Goal: Transaction & Acquisition: Book appointment/travel/reservation

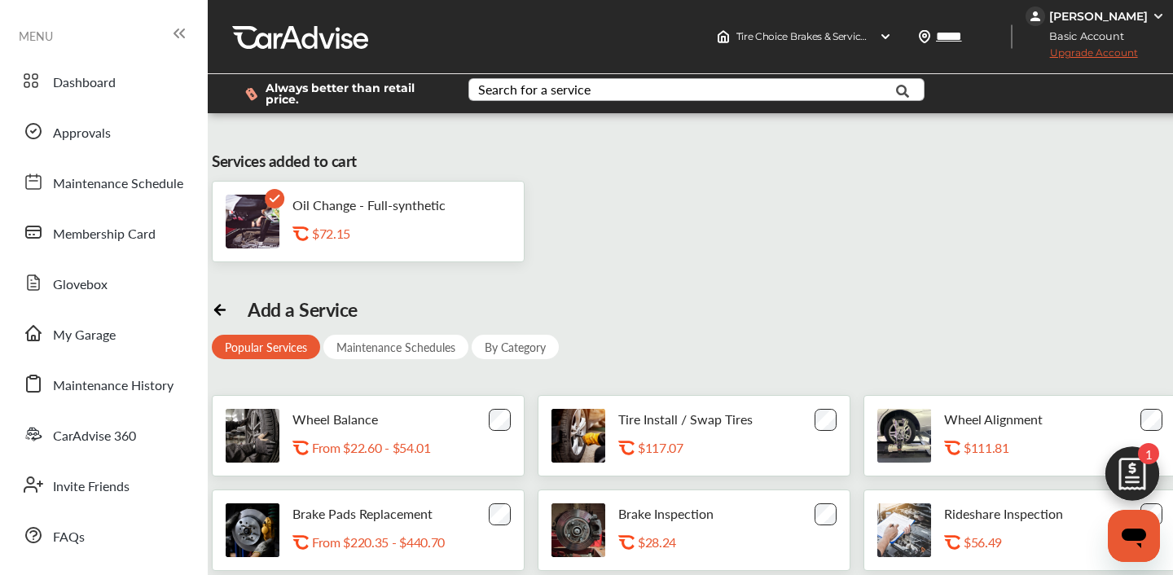
click at [551, 91] on div "Search for a service" at bounding box center [534, 89] width 112 height 13
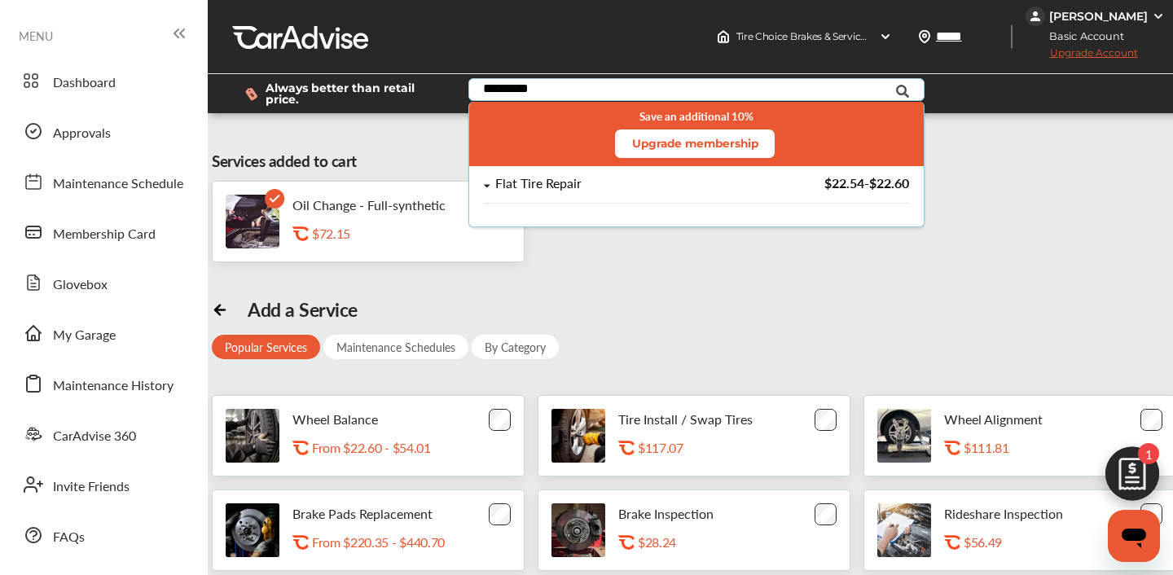
type input "*********"
click at [568, 191] on div "Flat Tire Repair" at bounding box center [538, 184] width 86 height 14
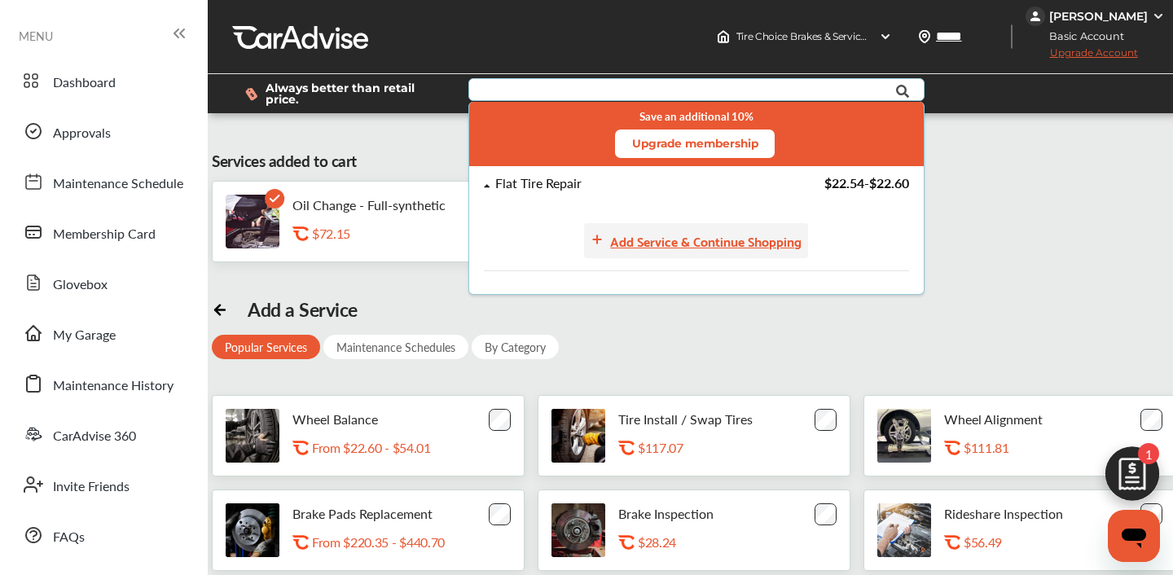
click at [635, 245] on div "Add Service & Continue Shopping" at bounding box center [705, 241] width 191 height 22
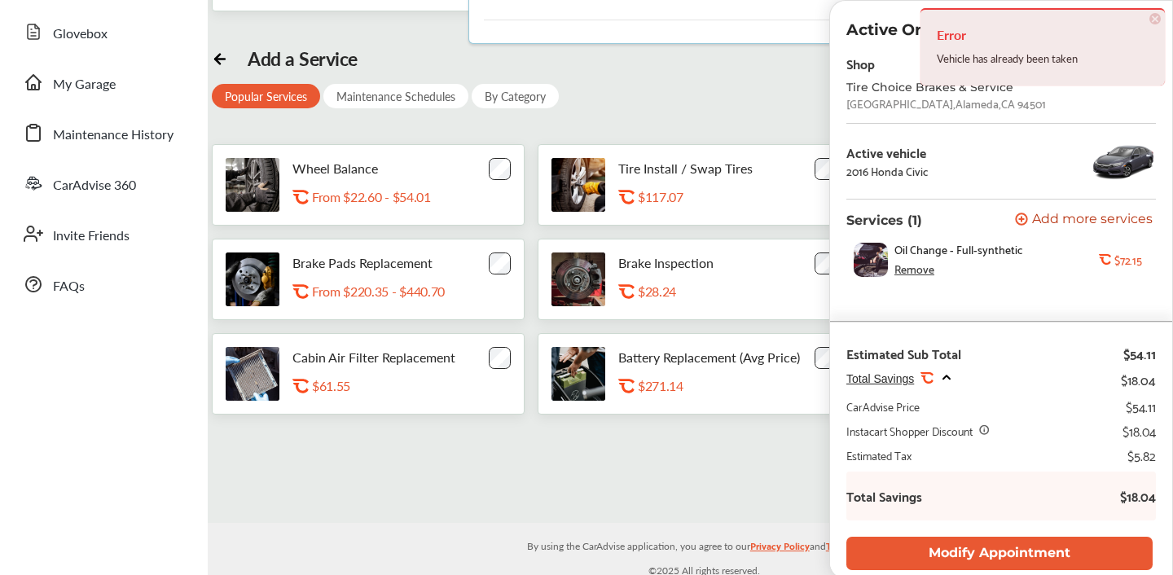
scroll to position [258, 0]
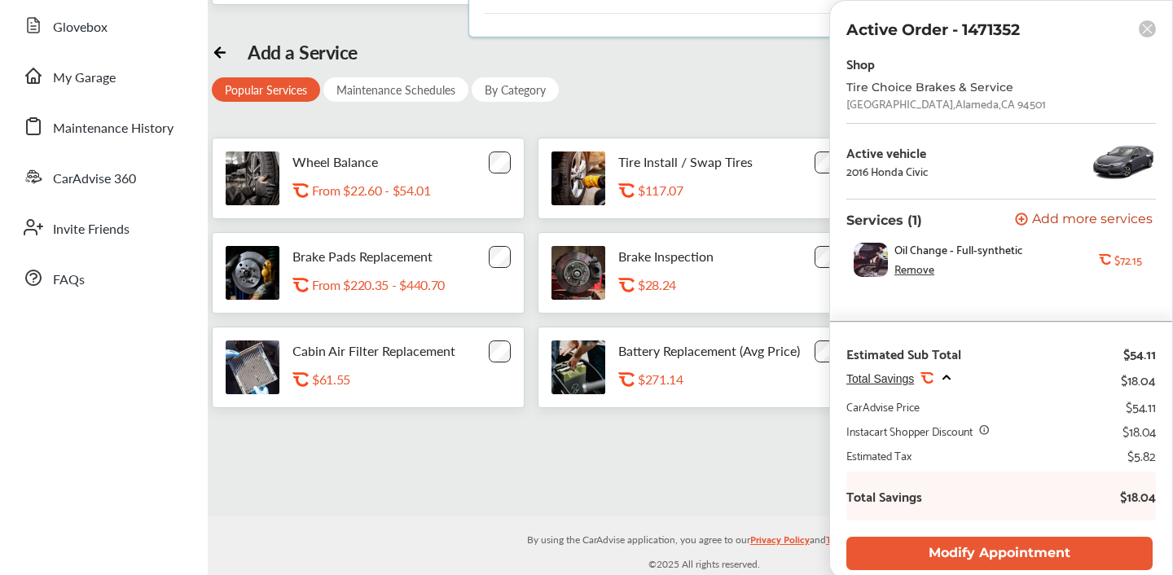
click at [1148, 33] on rect at bounding box center [1146, 28] width 17 height 17
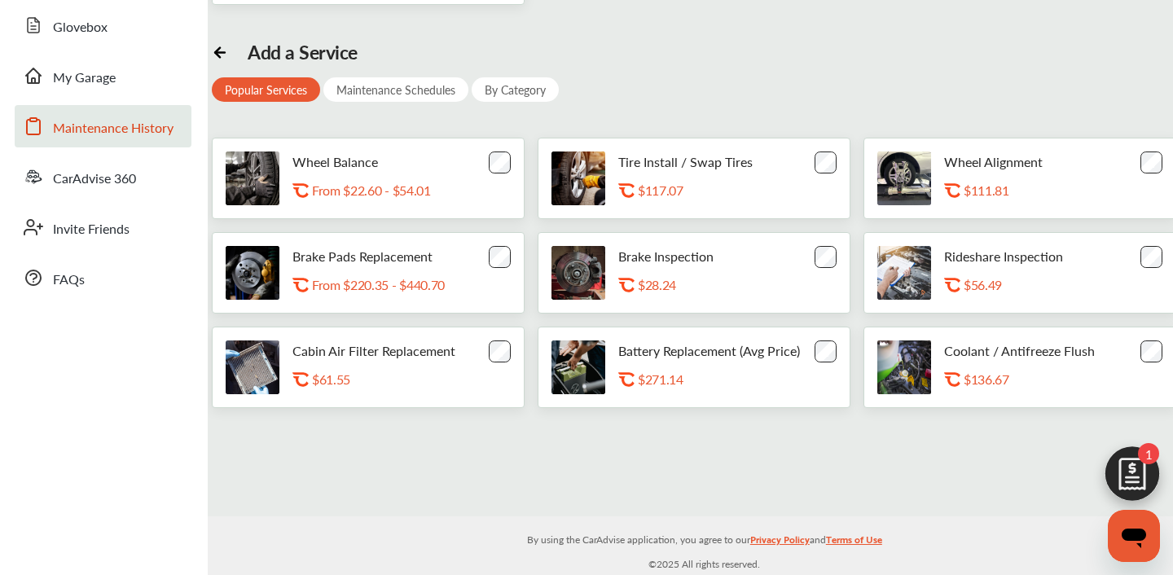
click at [92, 111] on link "Maintenance History" at bounding box center [103, 126] width 177 height 42
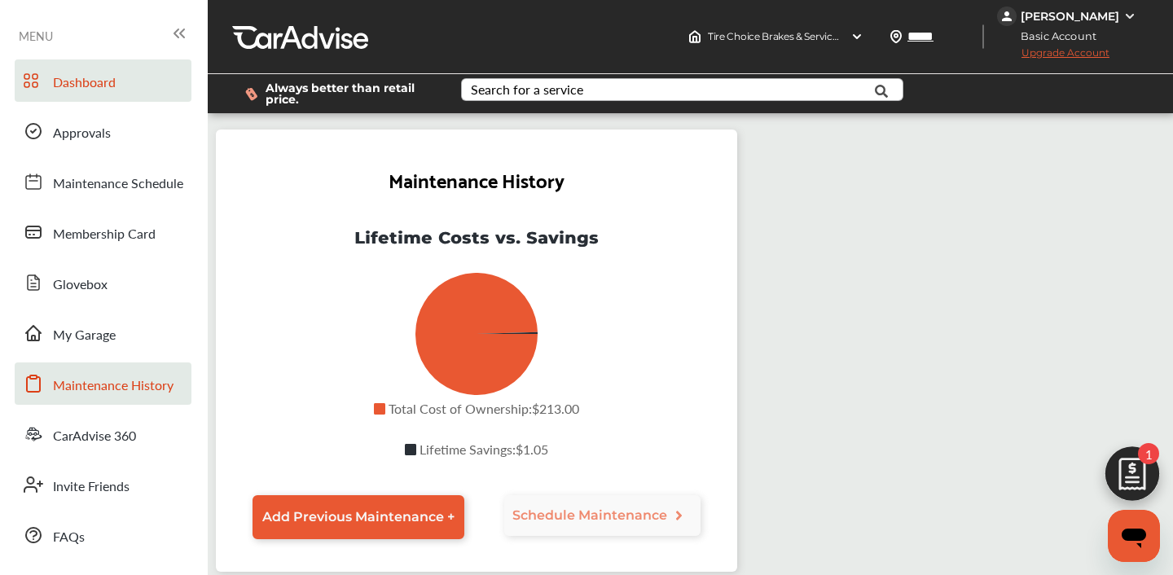
click at [85, 68] on link "Dashboard" at bounding box center [103, 80] width 177 height 42
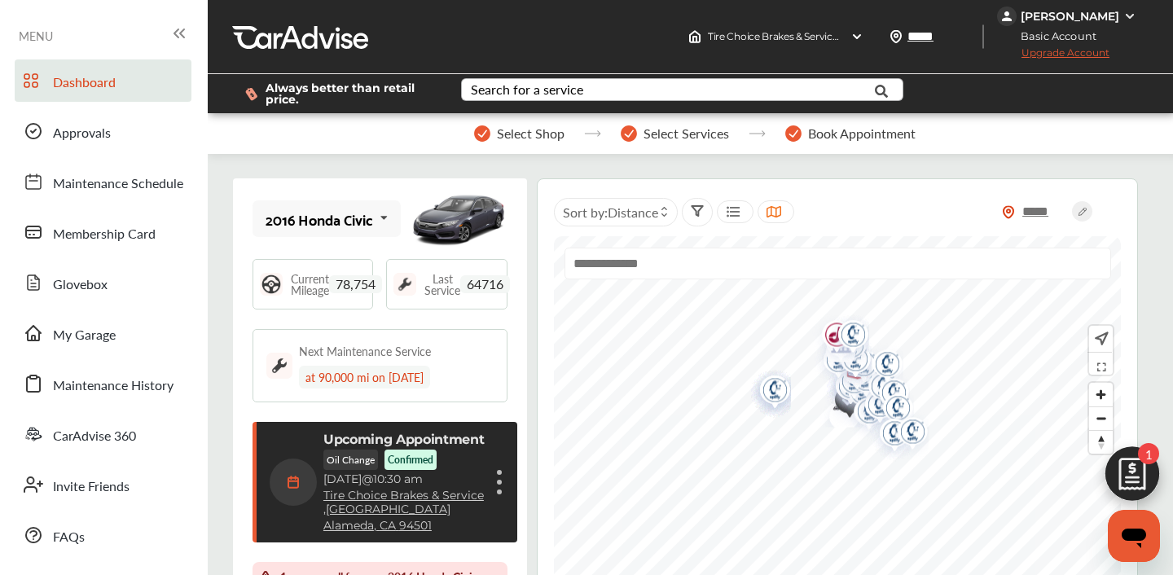
click at [375, 501] on link "Tire Choice Brakes & Service , [STREET_ADDRESS]" at bounding box center [403, 503] width 161 height 28
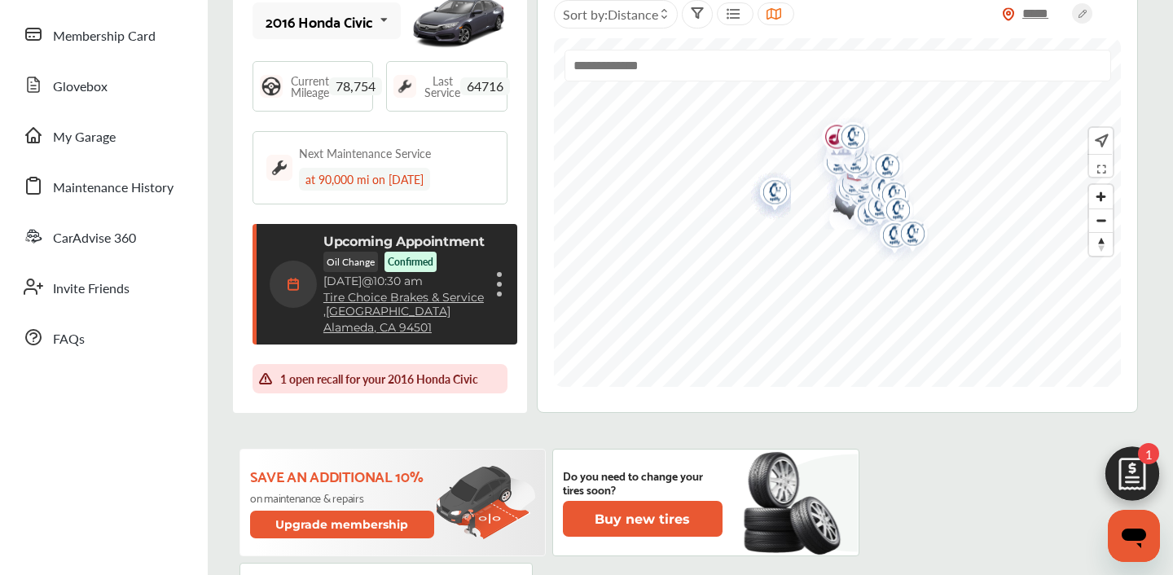
scroll to position [202, 0]
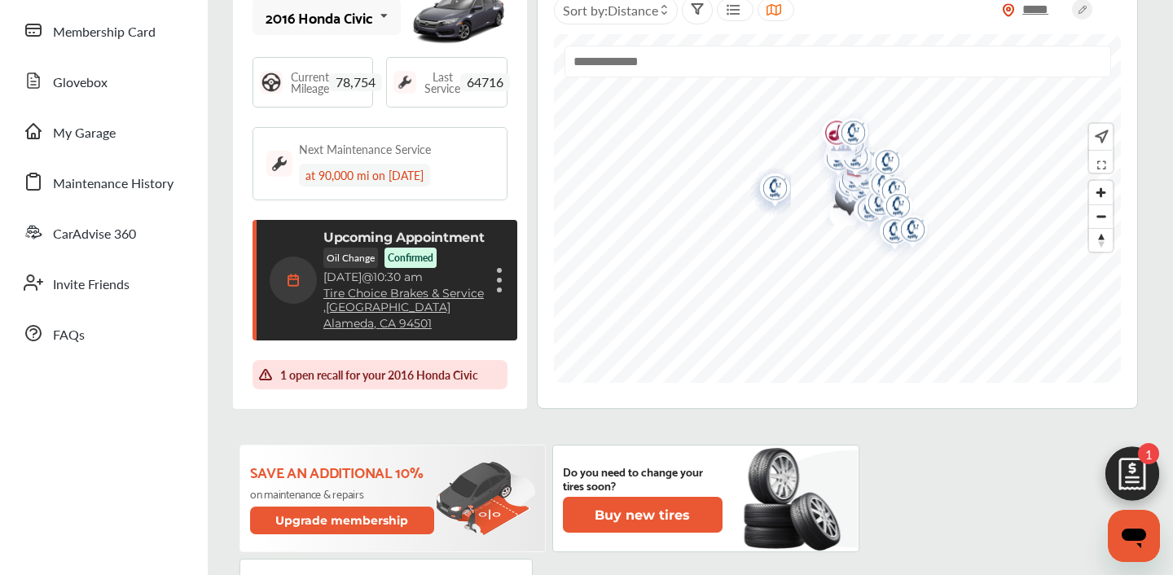
click at [502, 284] on div "Cancel appointment Modify appointment Show details" at bounding box center [499, 279] width 10 height 29
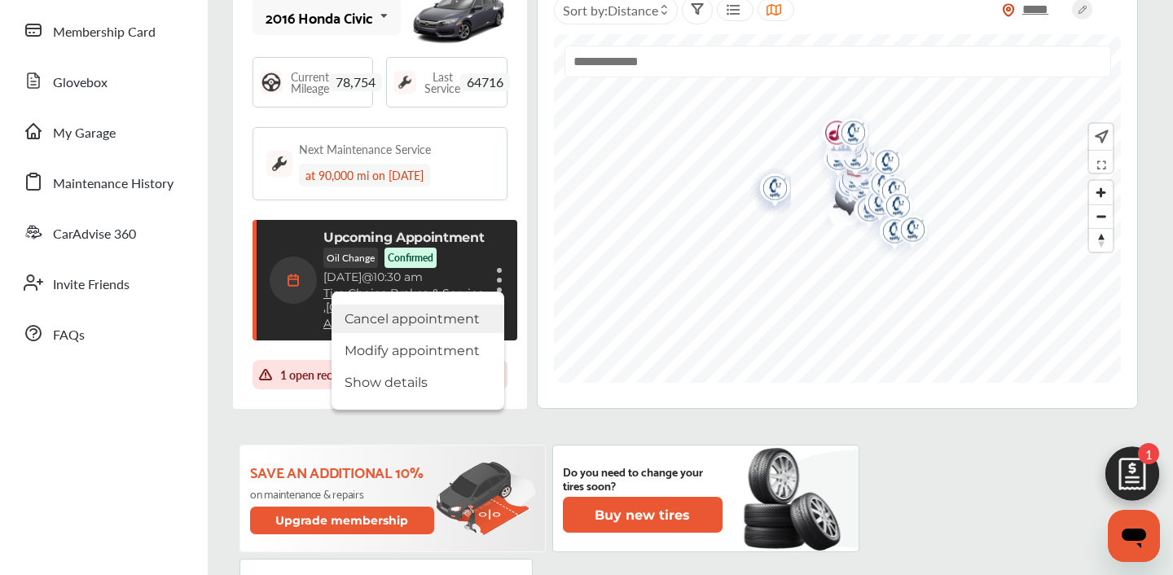
click at [441, 310] on li "Cancel appointment" at bounding box center [417, 319] width 173 height 29
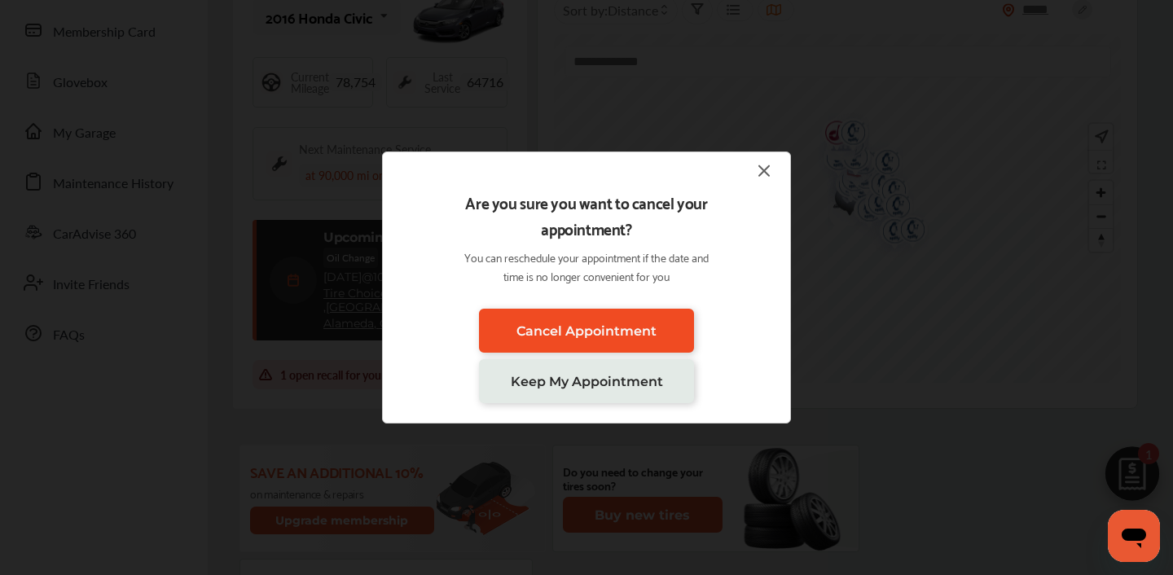
click at [541, 331] on span "Cancel Appointment" at bounding box center [586, 330] width 140 height 15
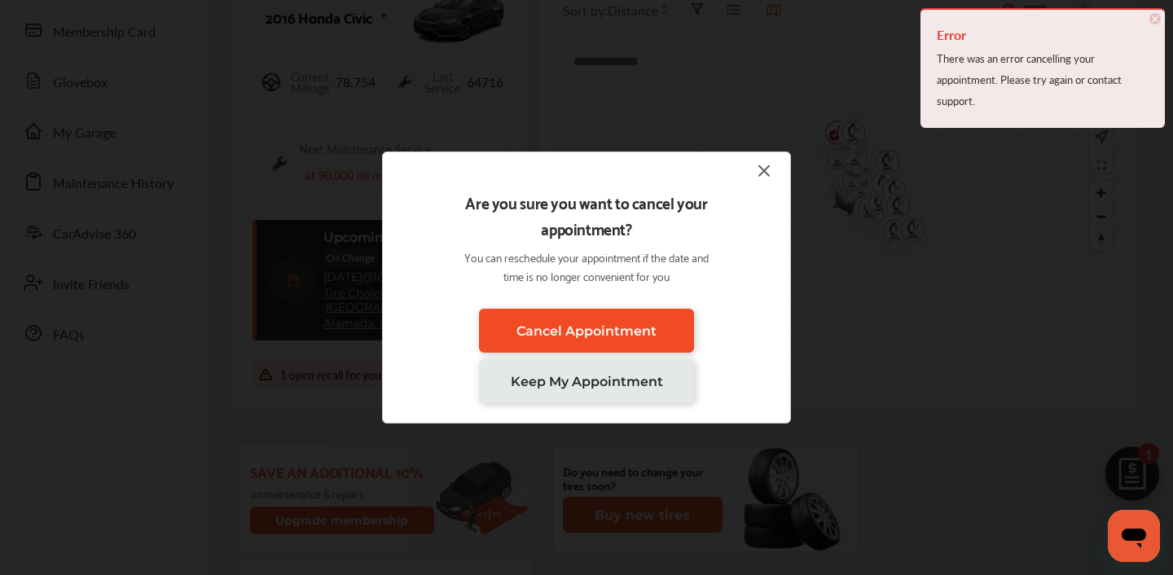
click at [541, 331] on span "Cancel Appointment" at bounding box center [586, 330] width 140 height 15
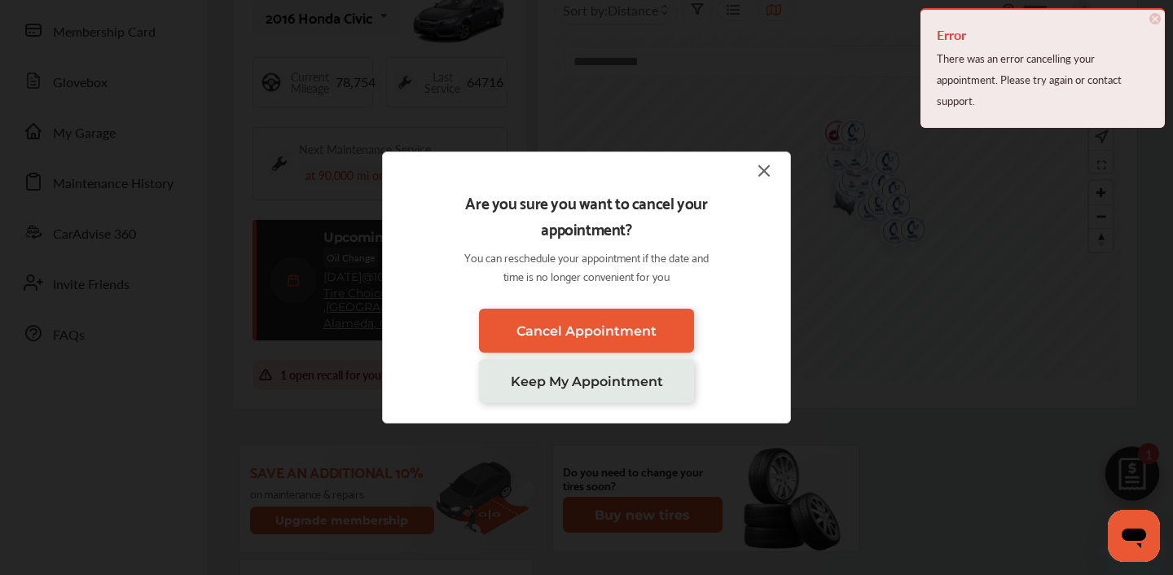
click at [765, 161] on img at bounding box center [764, 170] width 20 height 20
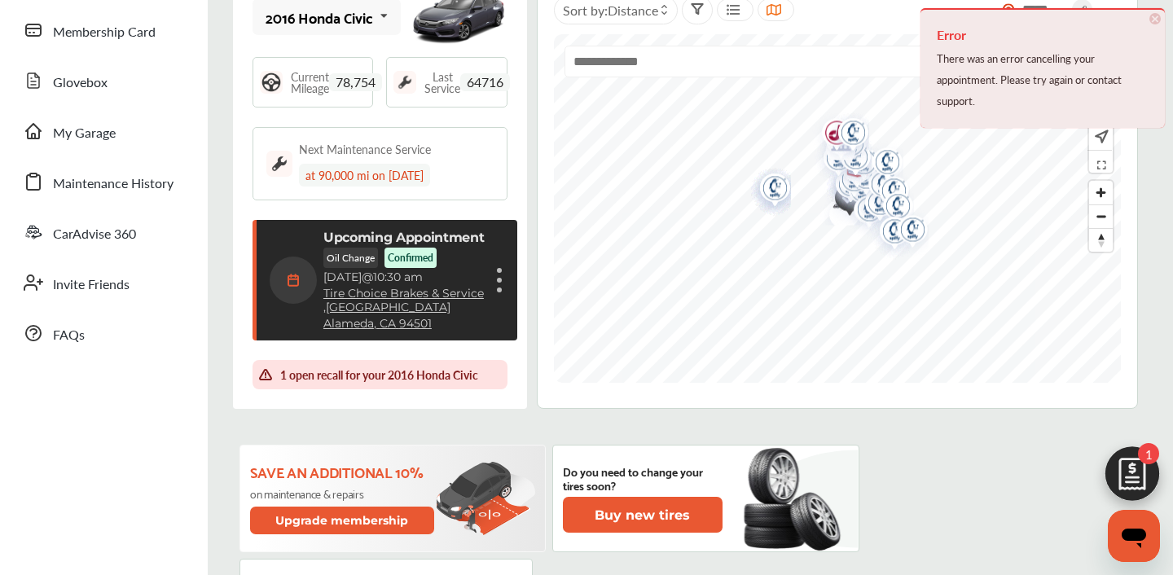
scroll to position [0, 0]
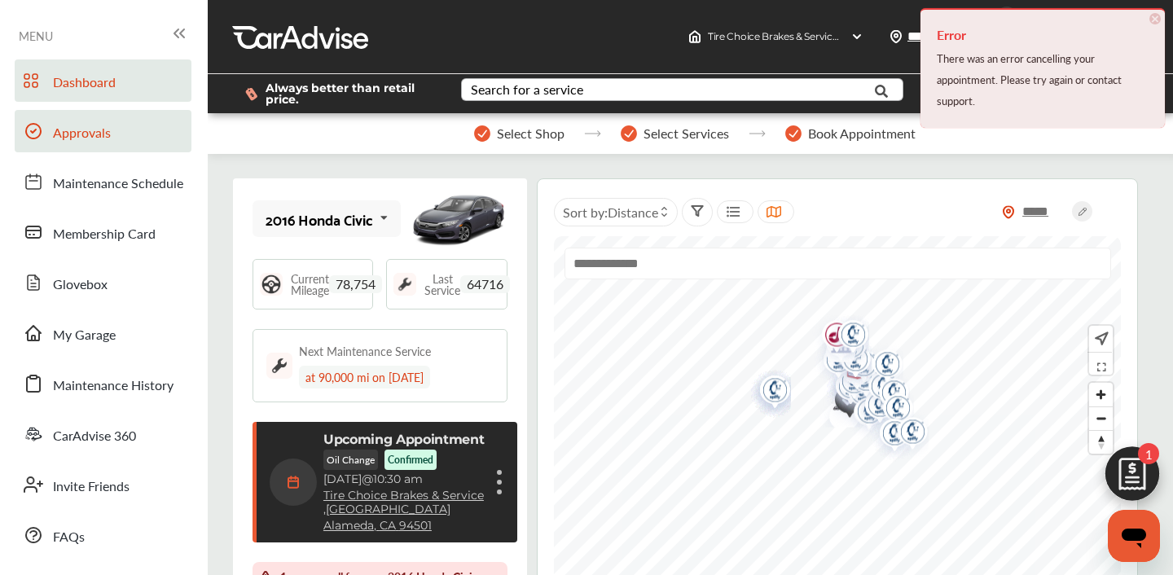
click at [83, 134] on span "Approvals" at bounding box center [82, 133] width 58 height 21
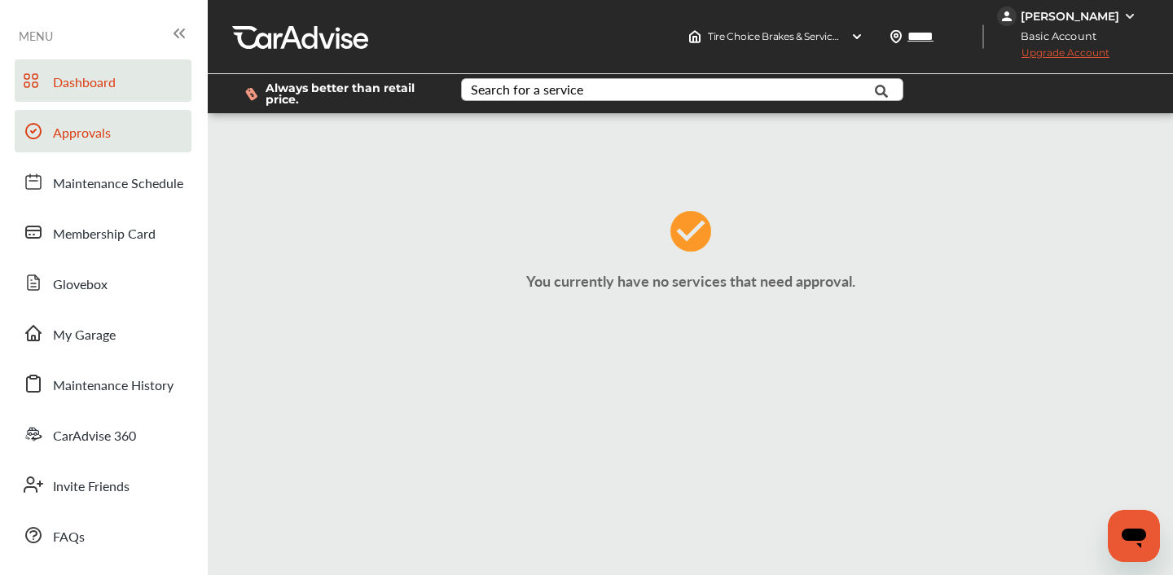
click at [78, 77] on span "Dashboard" at bounding box center [84, 82] width 63 height 21
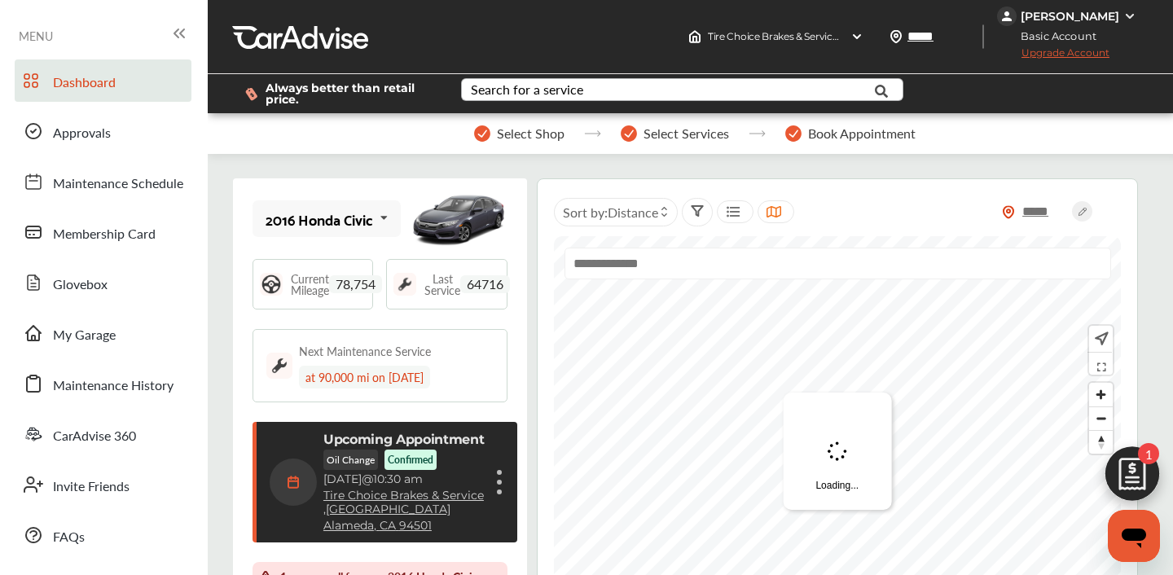
scroll to position [265, 0]
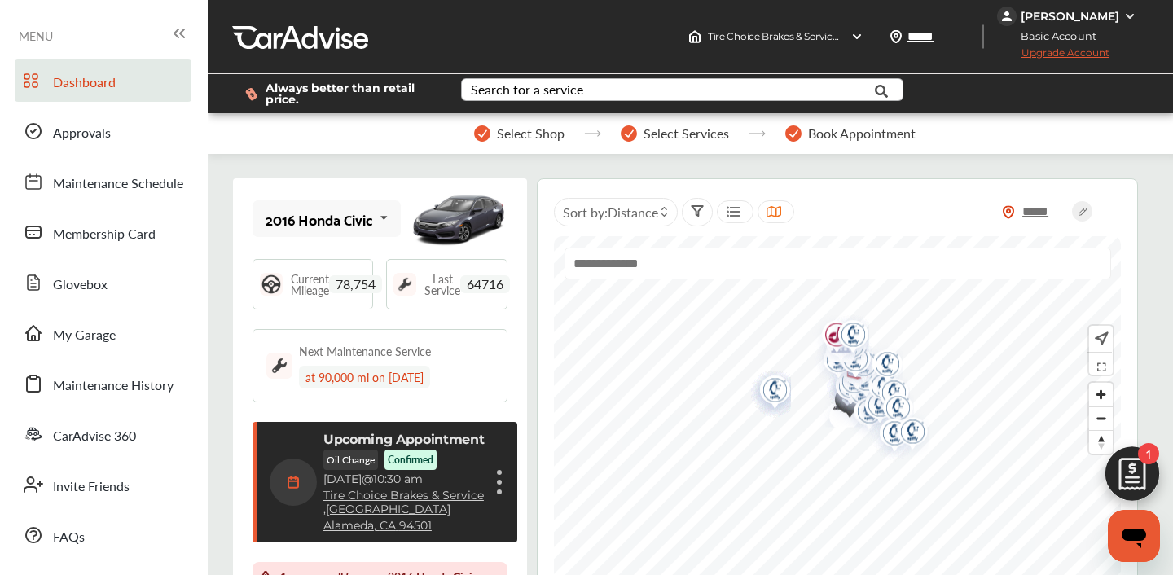
click at [1073, 15] on div "[PERSON_NAME]" at bounding box center [1069, 16] width 99 height 15
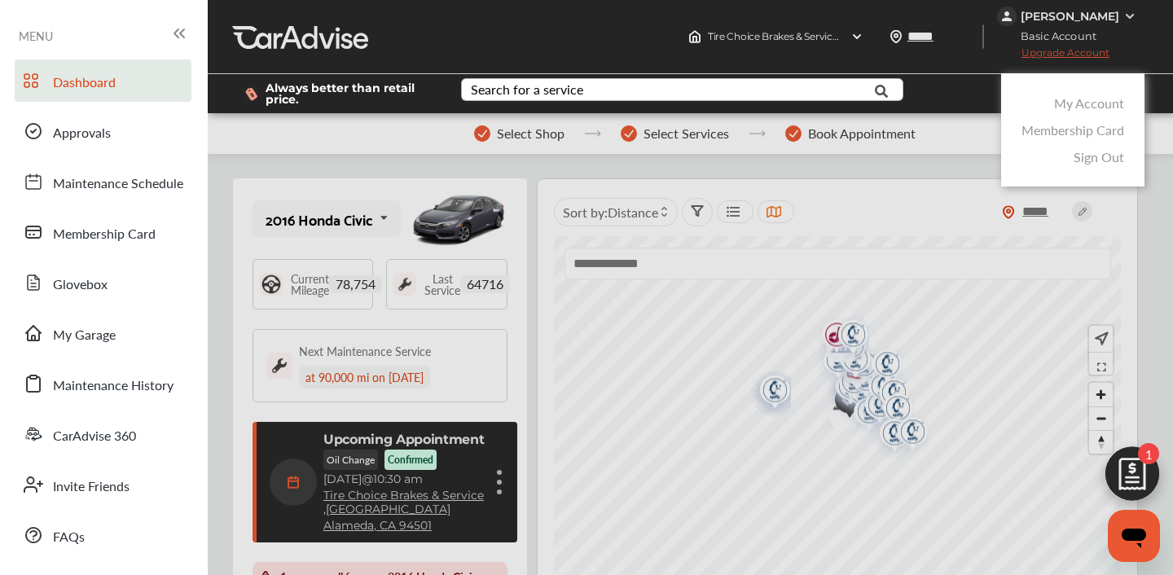
click at [1088, 156] on link "Sign Out" at bounding box center [1098, 156] width 50 height 19
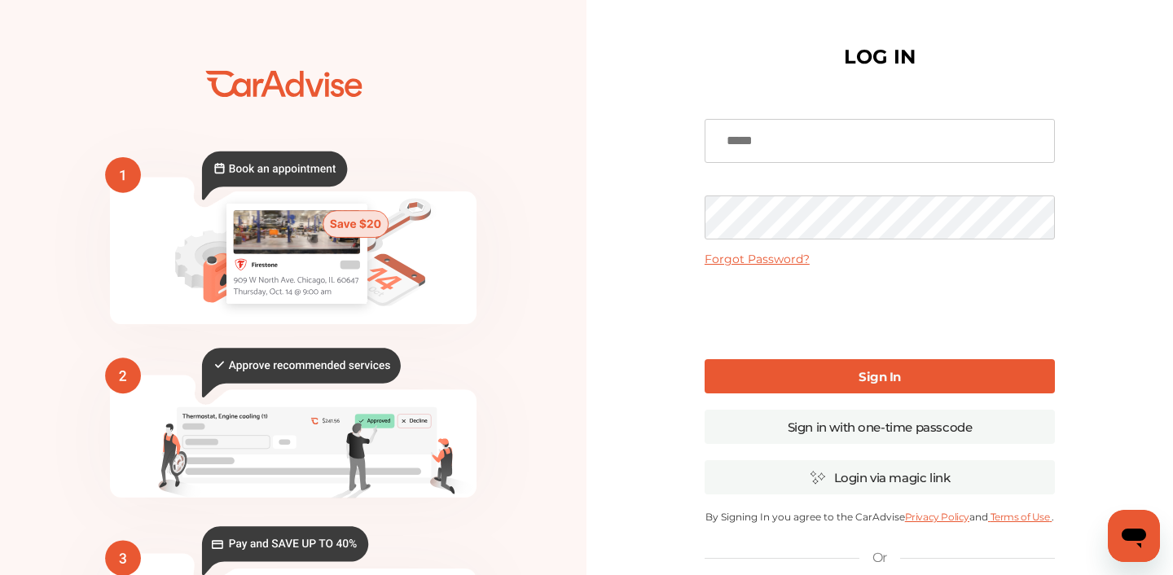
type input "**********"
click at [796, 375] on link "Sign In" at bounding box center [879, 376] width 350 height 34
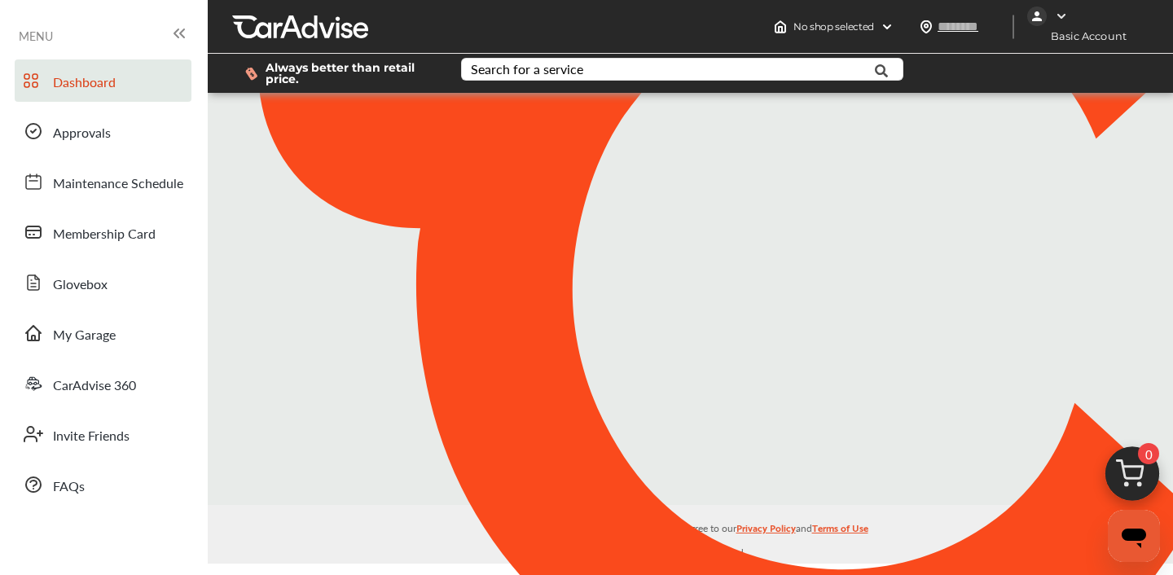
type input "*****"
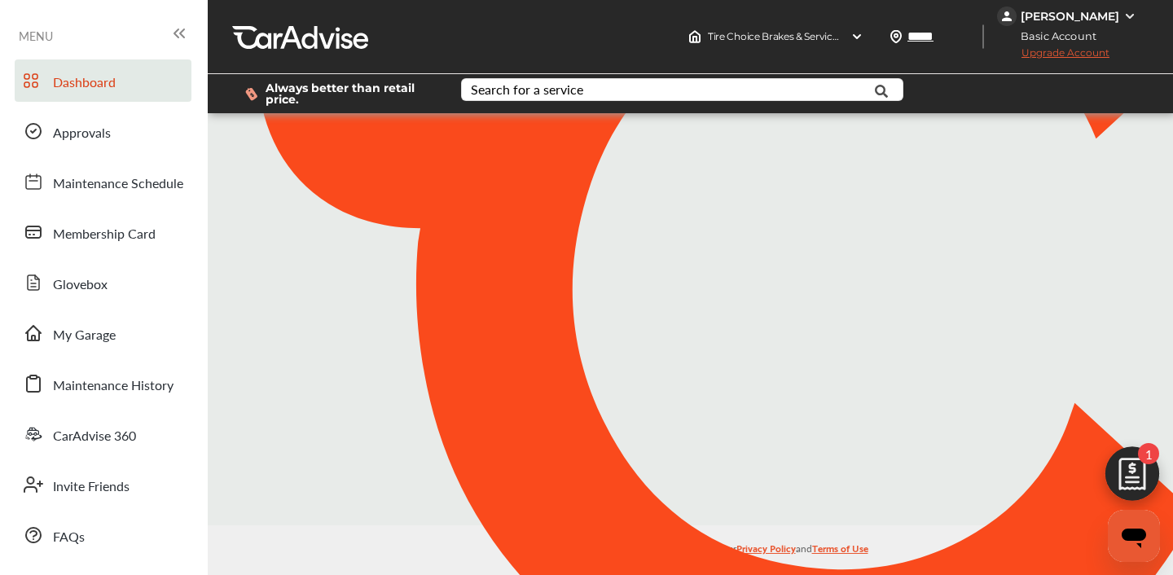
scroll to position [265, 0]
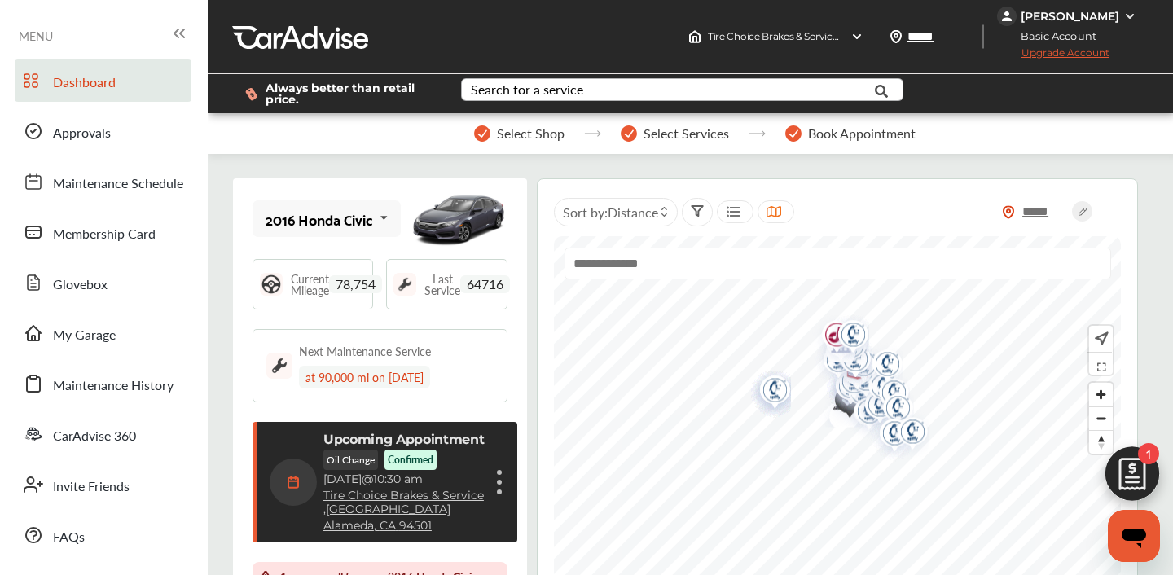
click at [539, 86] on div "Search for a service" at bounding box center [527, 89] width 112 height 13
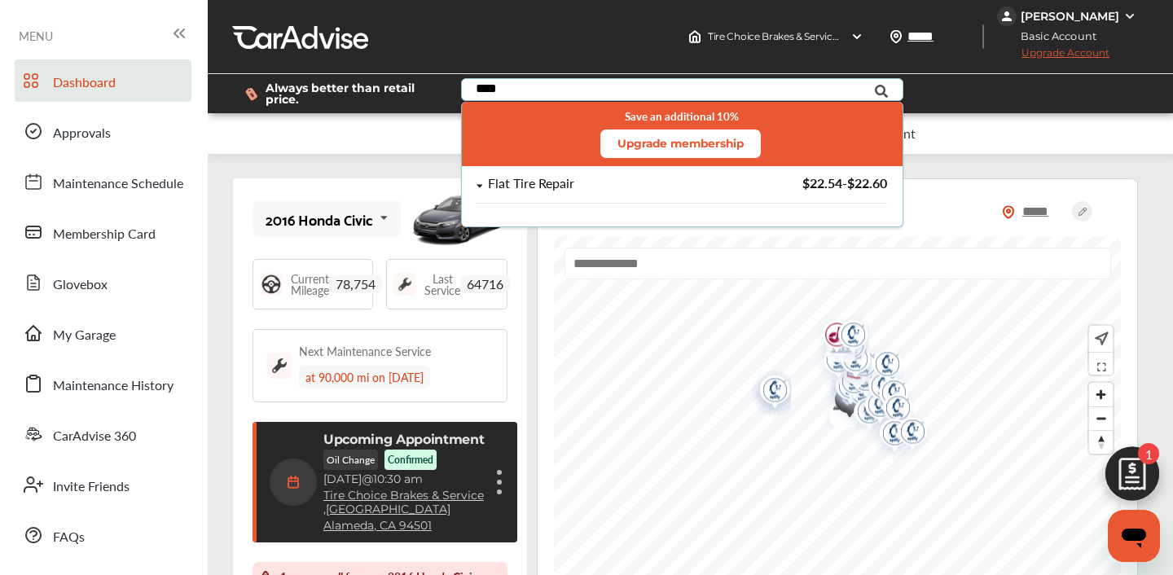
type input "****"
click at [558, 179] on div "Flat Tire Repair" at bounding box center [531, 184] width 86 height 14
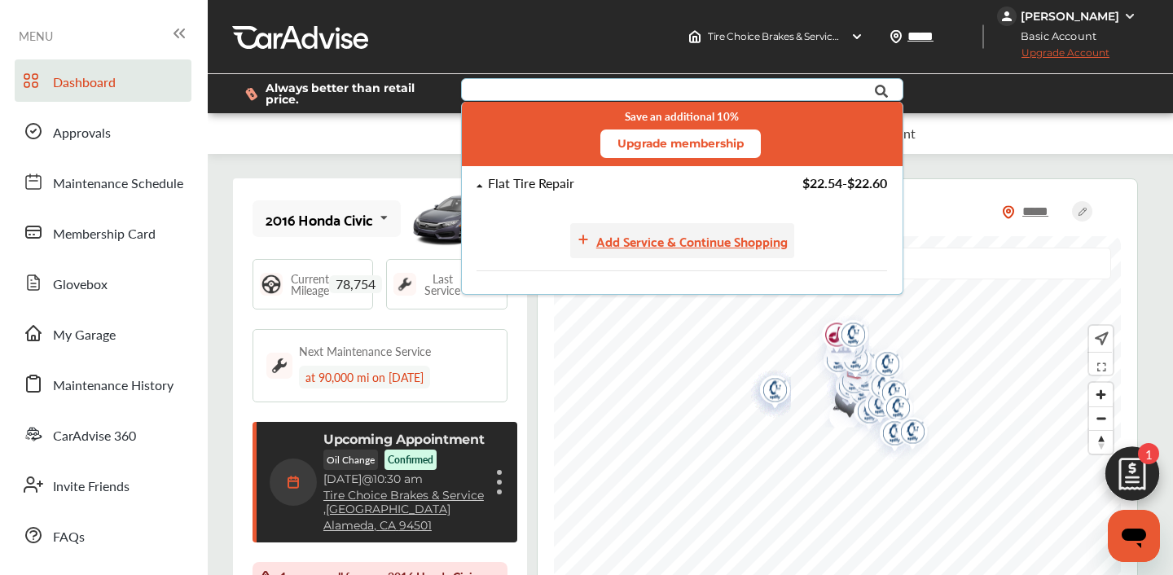
click at [633, 245] on div "Add Service & Continue Shopping" at bounding box center [691, 241] width 191 height 22
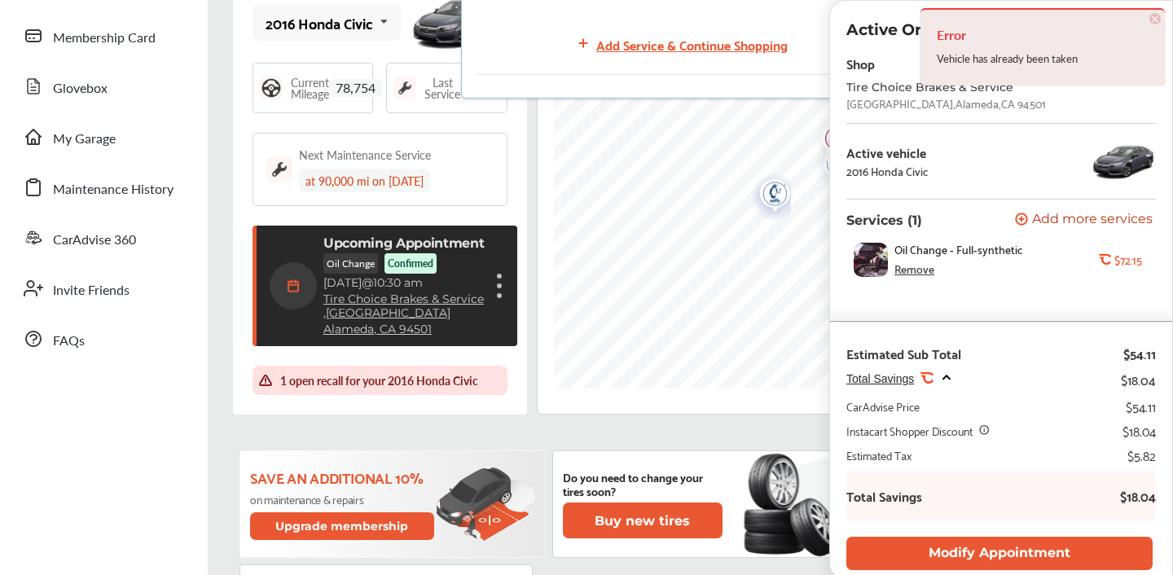
scroll to position [200, 0]
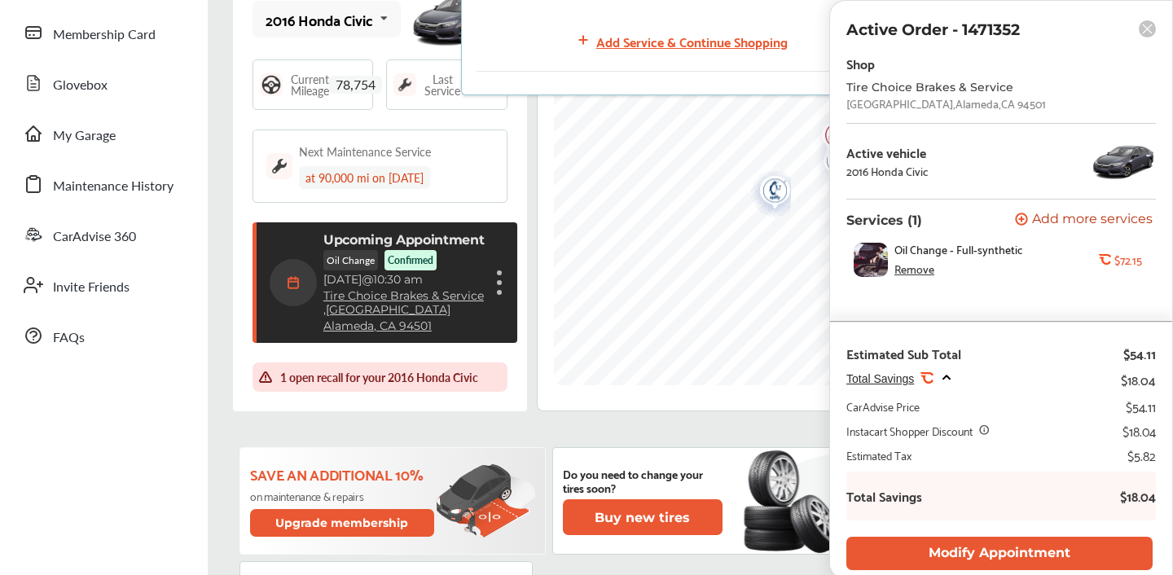
click at [1071, 225] on span "Add more services" at bounding box center [1092, 220] width 121 height 15
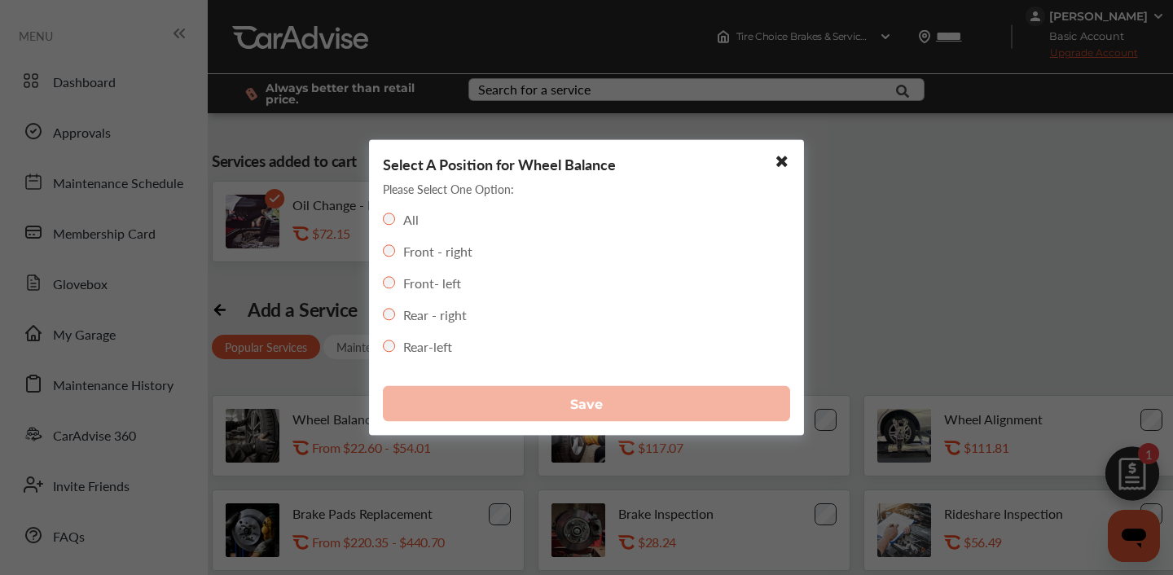
click at [429, 222] on div "All Front - right Front- left Rear - right Rear-left" at bounding box center [586, 291] width 407 height 163
click at [394, 217] on div "All" at bounding box center [401, 219] width 36 height 19
click at [782, 160] on icon at bounding box center [778, 161] width 17 height 15
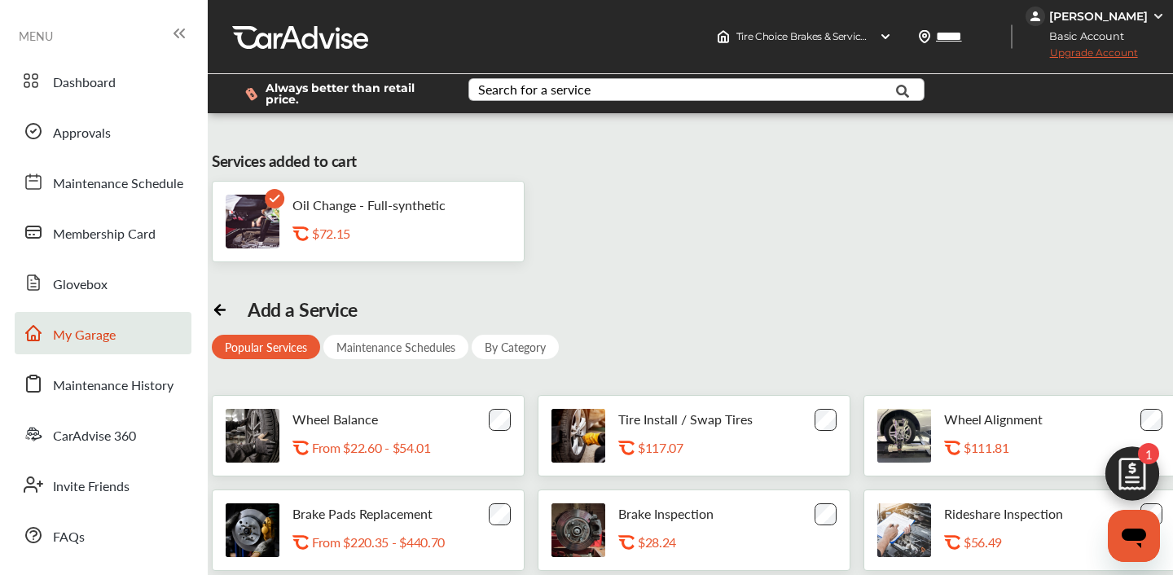
click at [79, 330] on span "My Garage" at bounding box center [84, 335] width 63 height 21
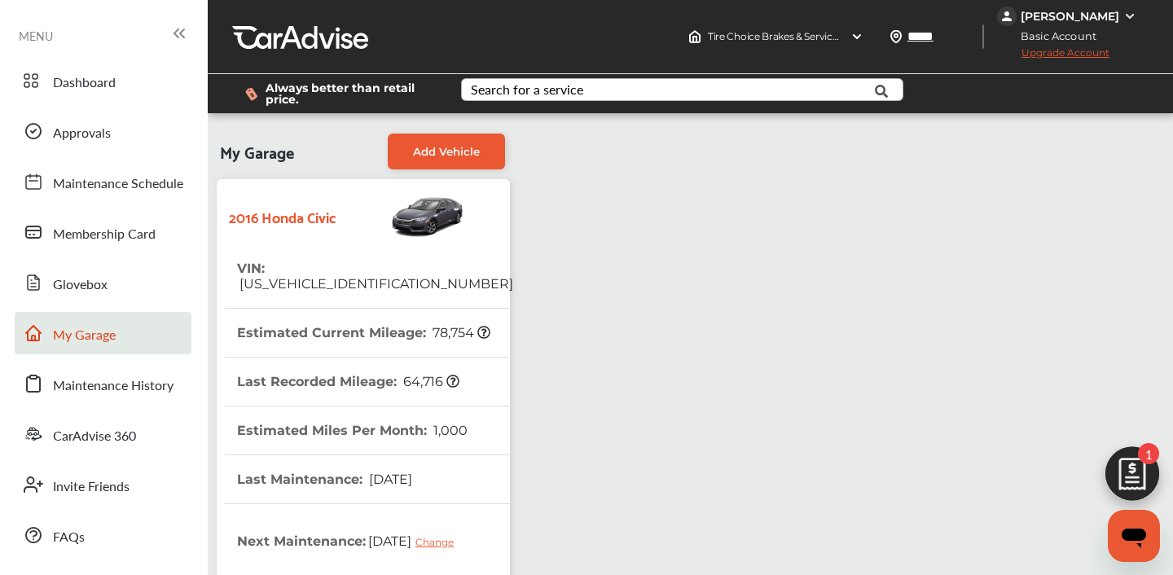
click at [1142, 463] on img at bounding box center [1132, 478] width 78 height 78
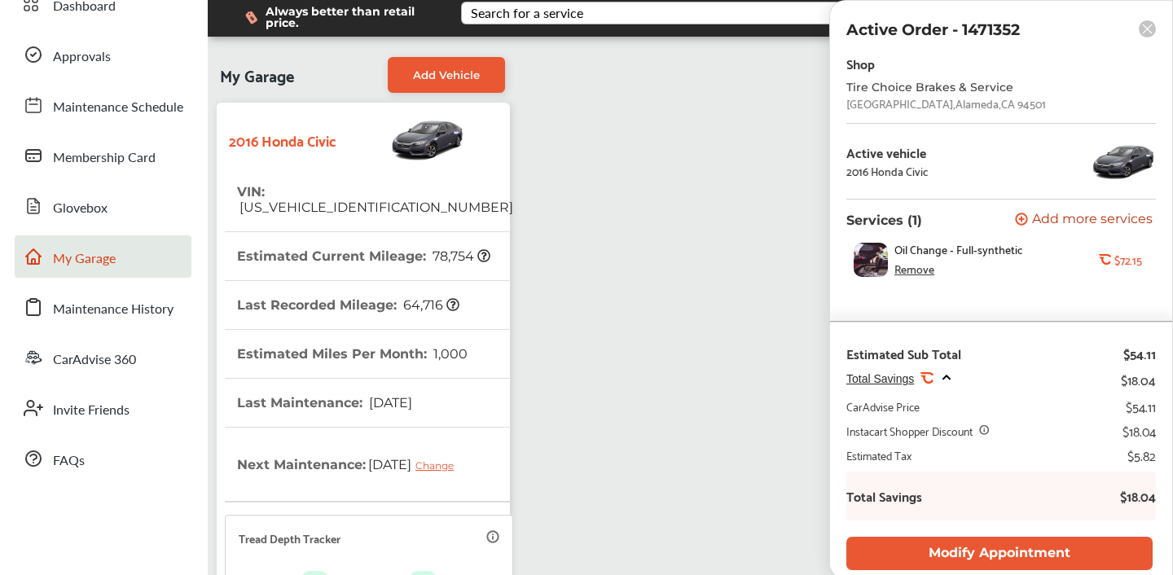
scroll to position [294, 0]
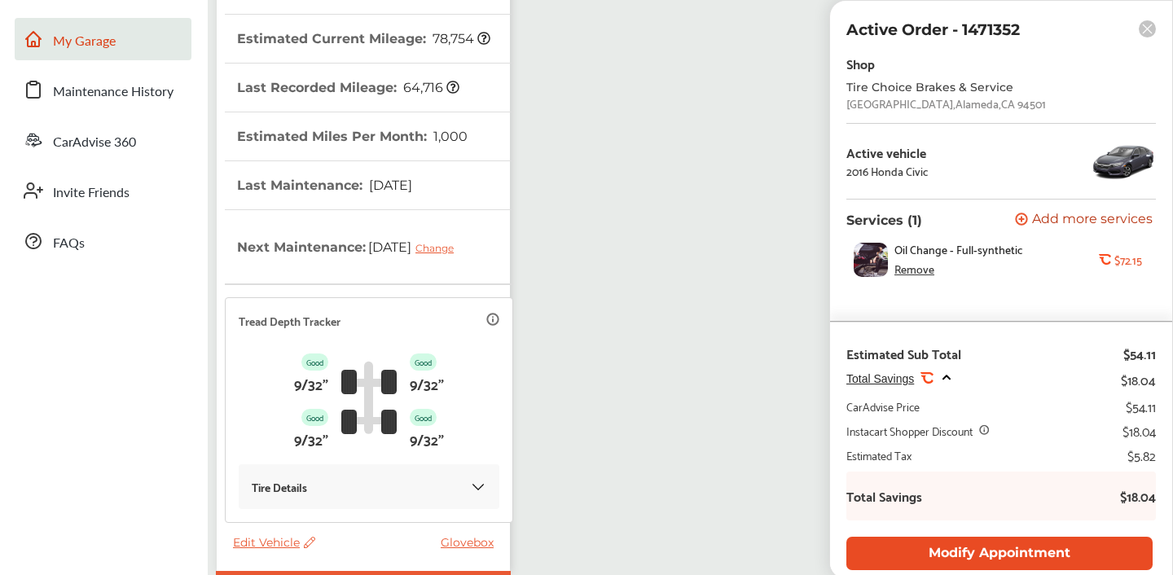
click at [1076, 546] on button "Modify Appointment" at bounding box center [999, 553] width 306 height 33
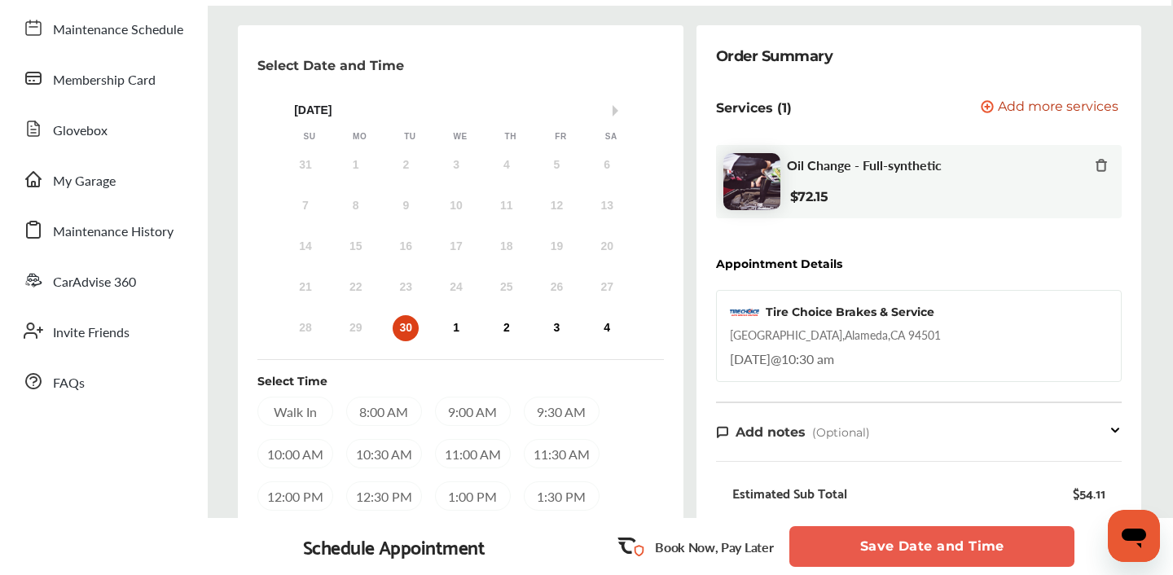
scroll to position [157, 0]
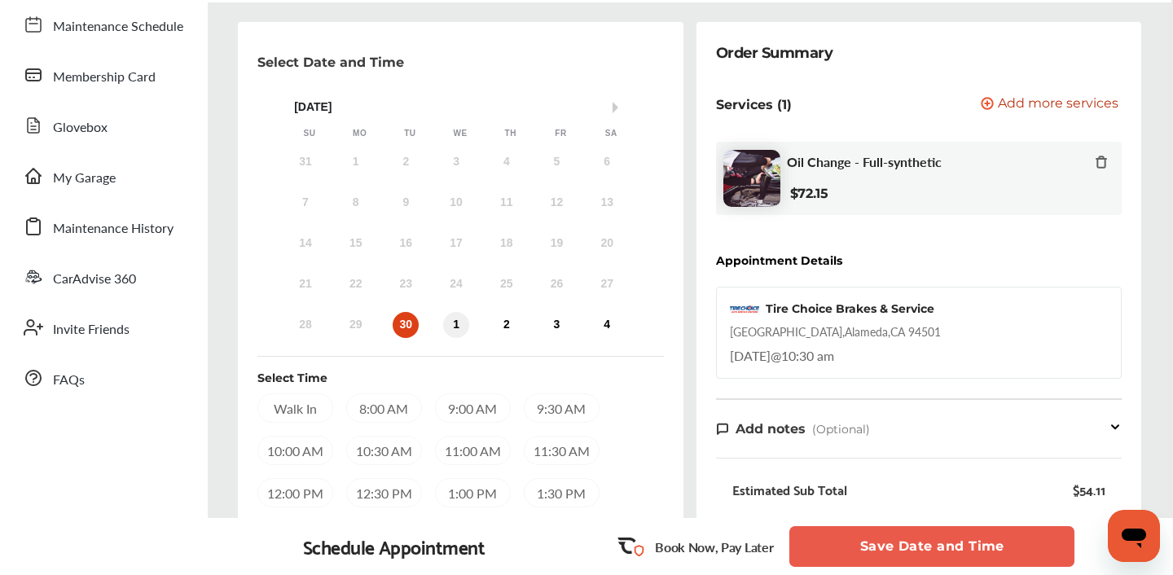
click at [457, 331] on div "1" at bounding box center [456, 325] width 26 height 26
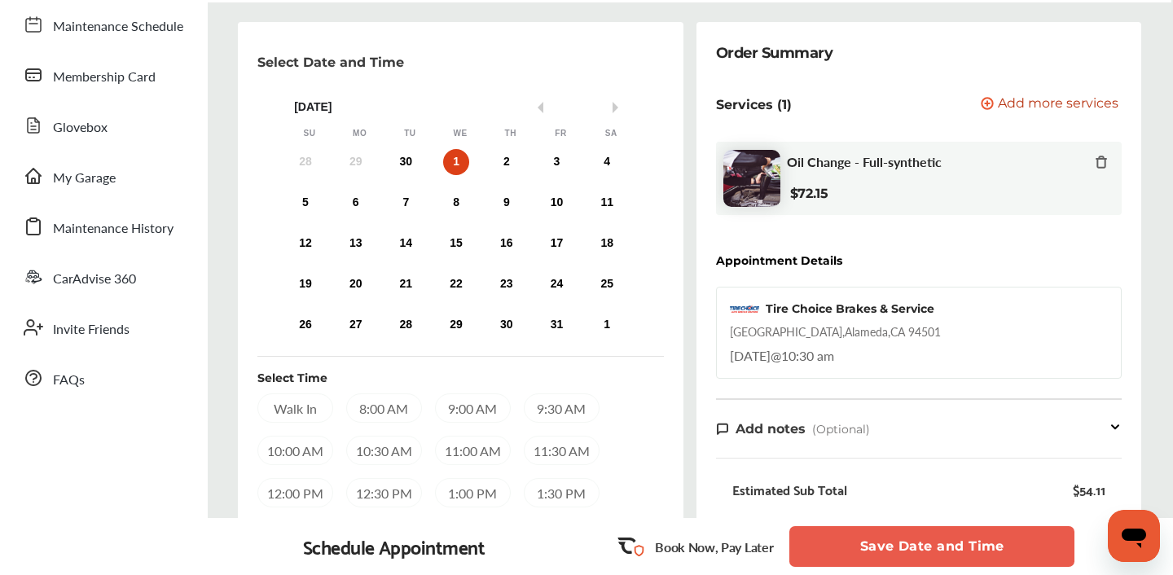
click at [380, 411] on div "8:00 AM" at bounding box center [384, 407] width 76 height 29
click at [884, 547] on button "Save Date and Time" at bounding box center [931, 546] width 285 height 41
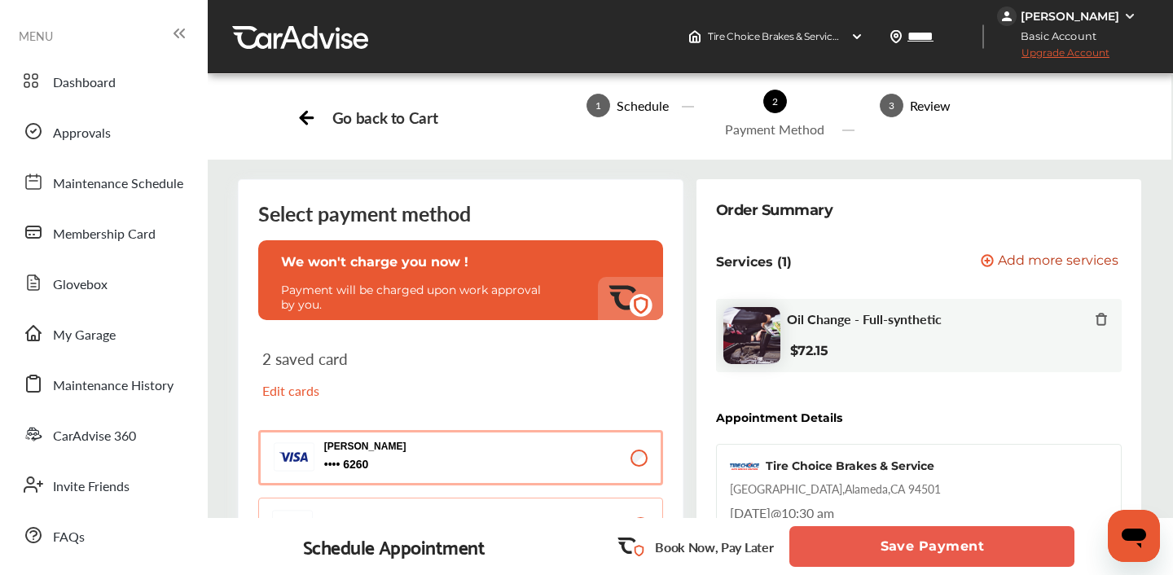
click at [884, 547] on button "Save Payment" at bounding box center [931, 546] width 285 height 41
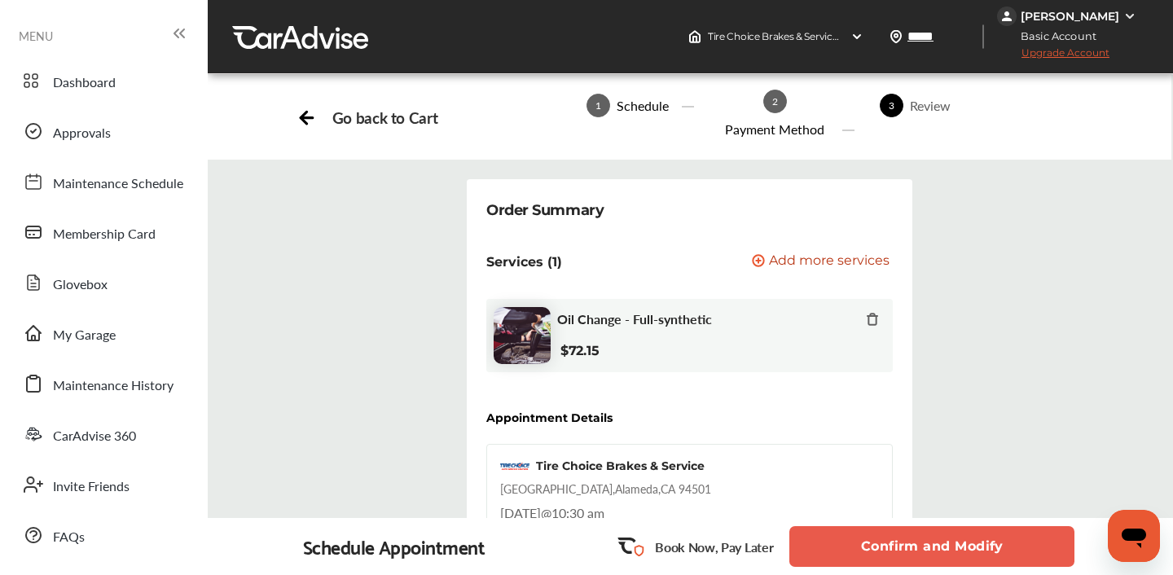
click at [322, 125] on div "Go back to Cart" at bounding box center [366, 117] width 141 height 24
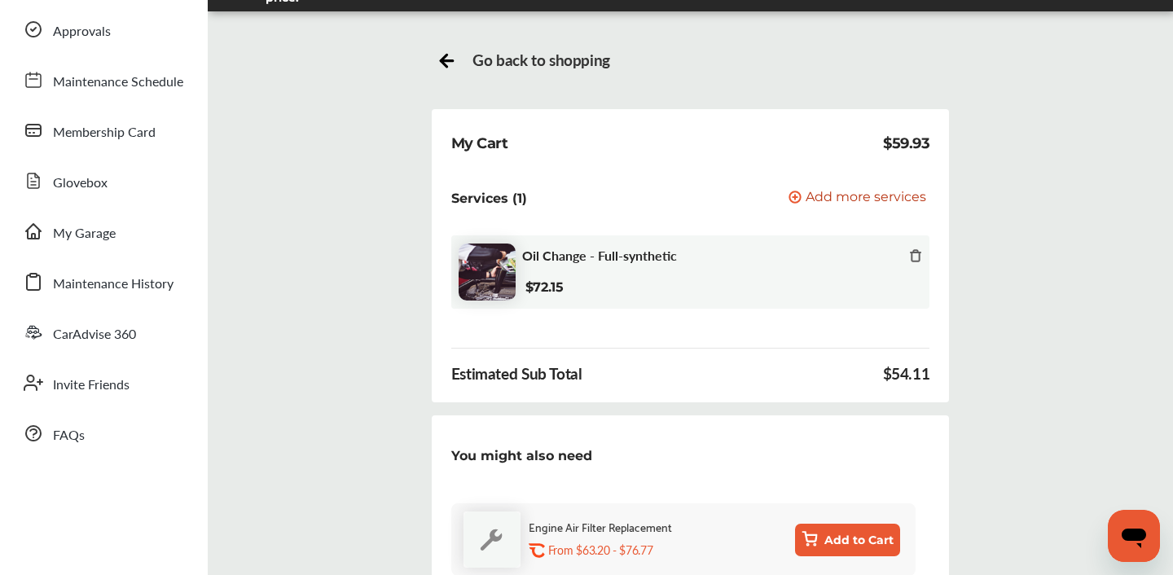
scroll to position [41, 0]
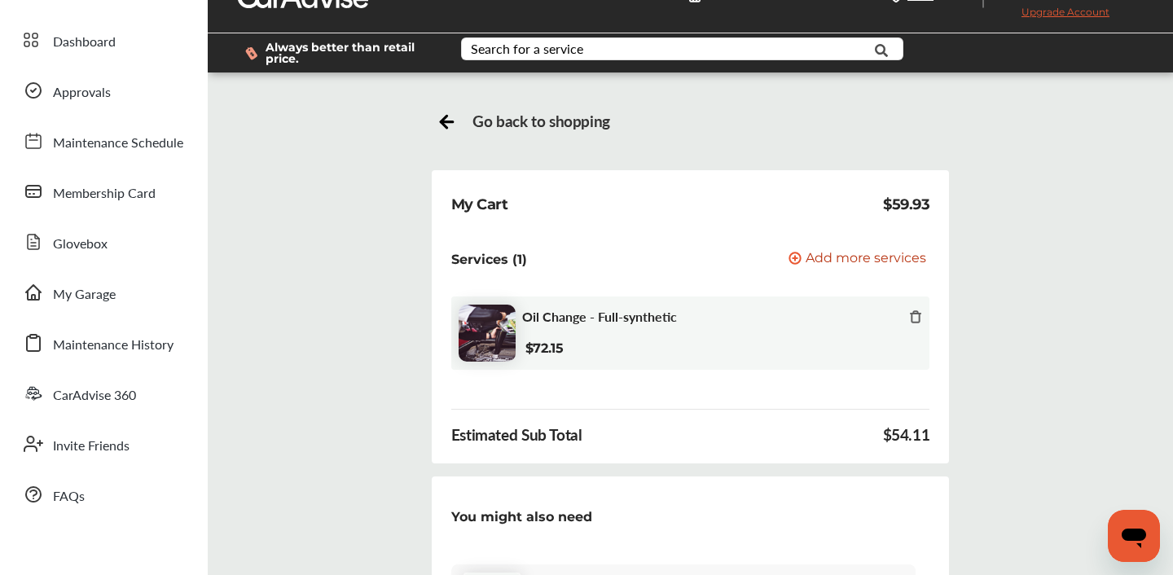
click at [449, 130] on div at bounding box center [446, 121] width 20 height 24
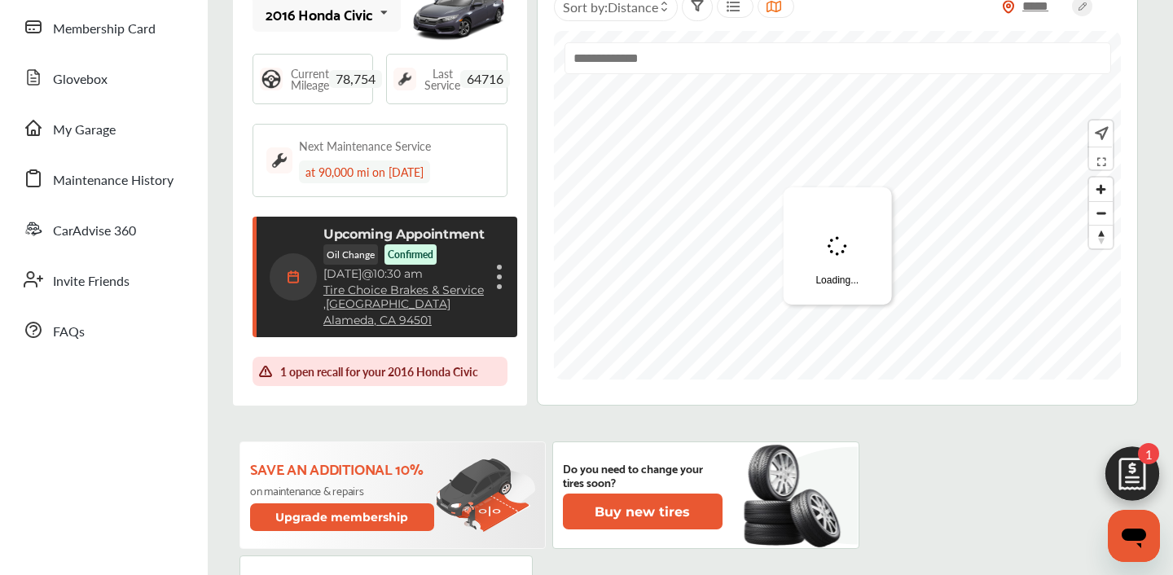
scroll to position [232, 0]
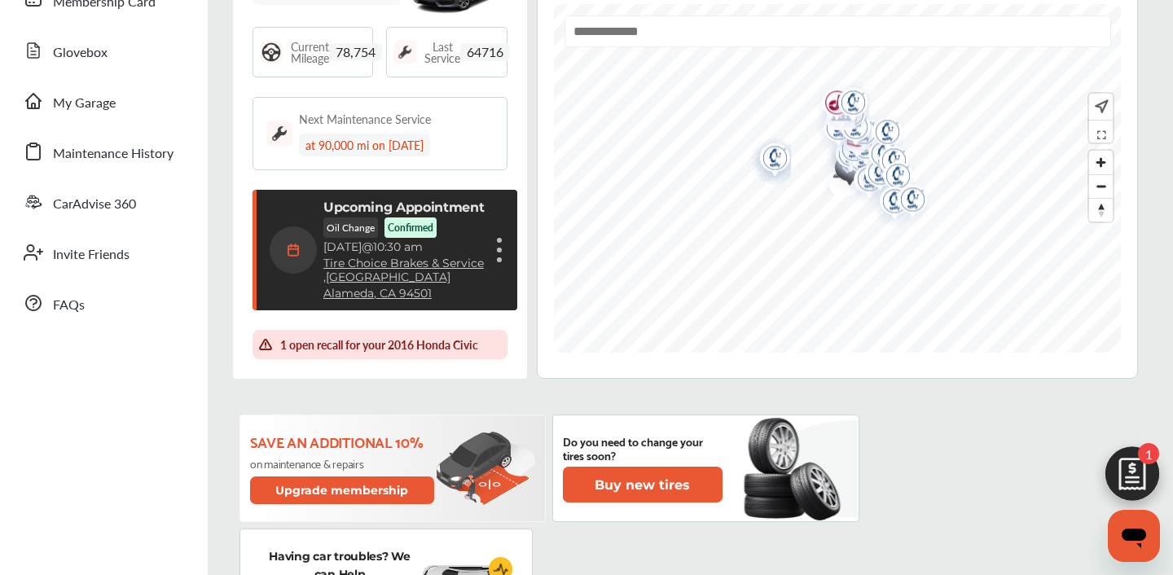
click at [499, 252] on div "Cancel appointment Modify appointment Show details" at bounding box center [499, 249] width 10 height 29
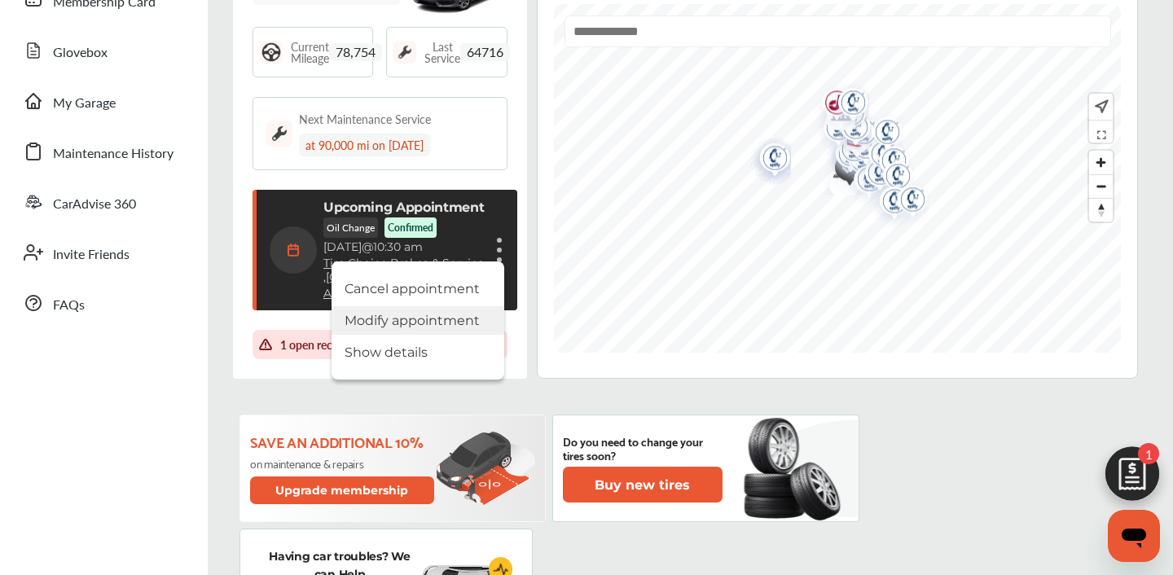
click at [436, 320] on li "Modify appointment" at bounding box center [417, 320] width 173 height 29
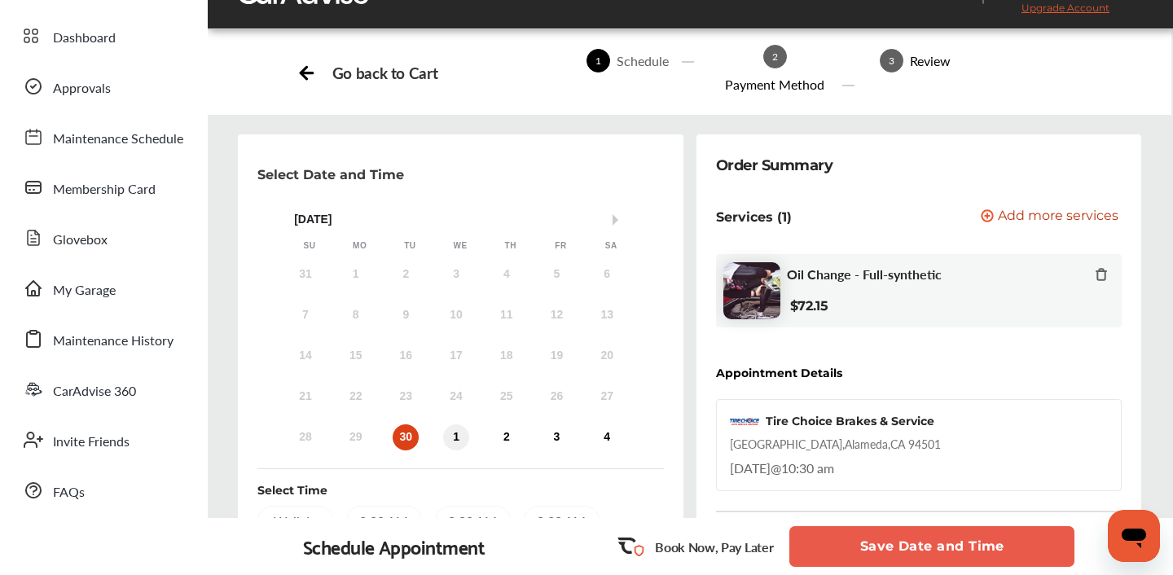
scroll to position [46, 0]
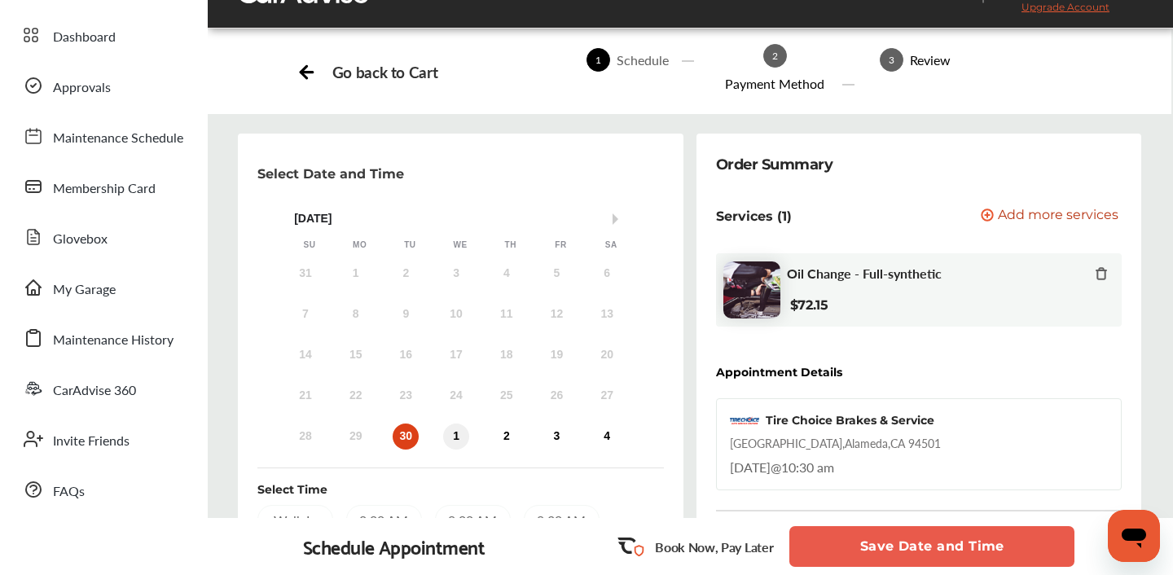
click at [450, 444] on div "1" at bounding box center [456, 436] width 26 height 26
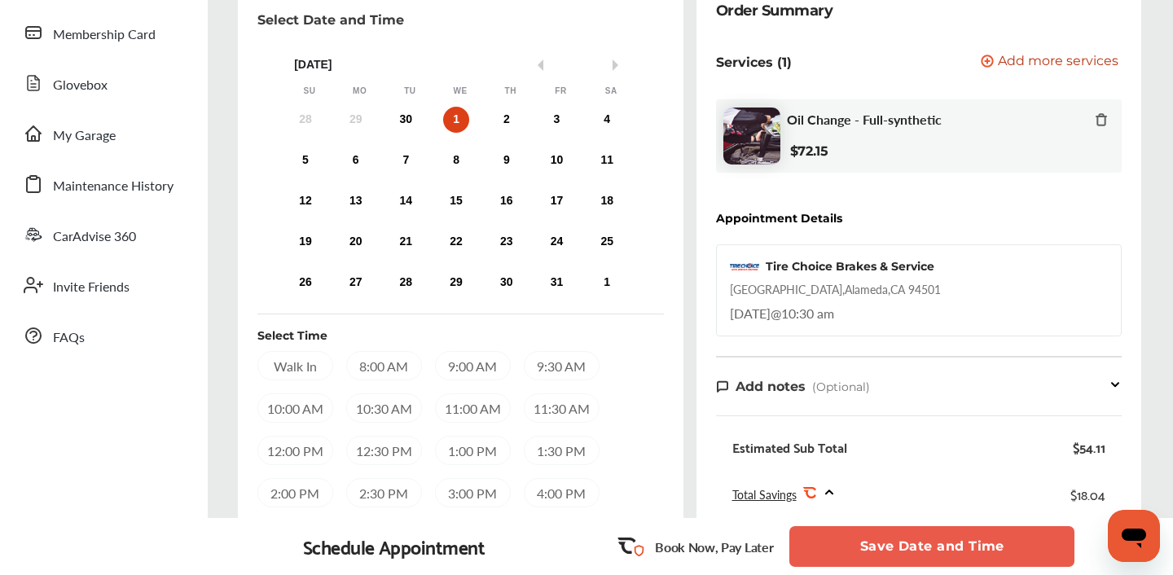
scroll to position [205, 0]
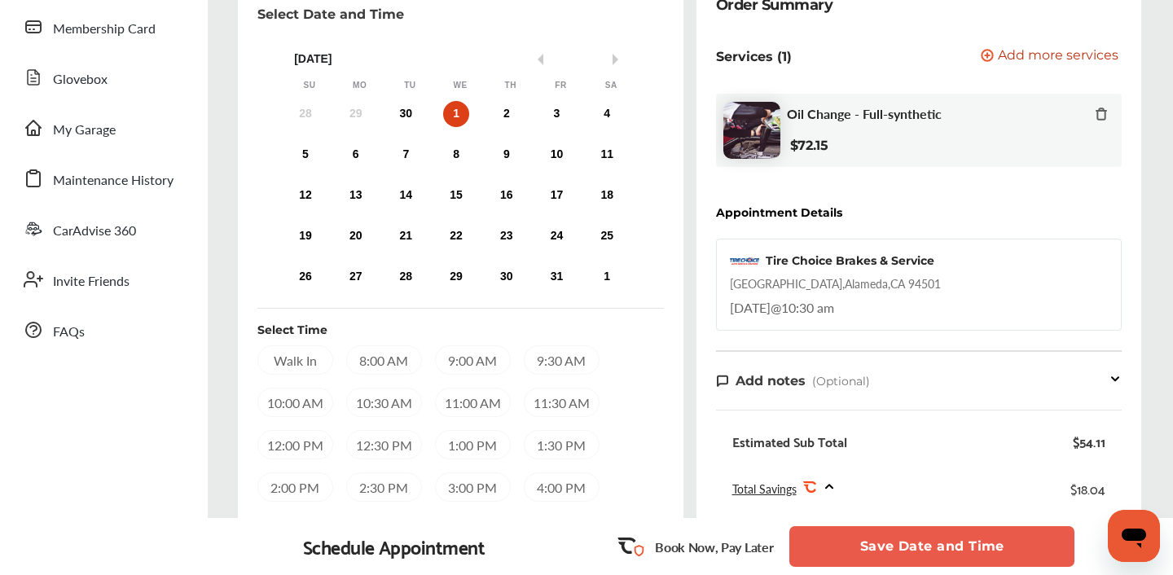
click at [371, 361] on div "8:00 AM" at bounding box center [384, 359] width 76 height 29
click at [967, 541] on button "Save Date and Time" at bounding box center [931, 546] width 285 height 41
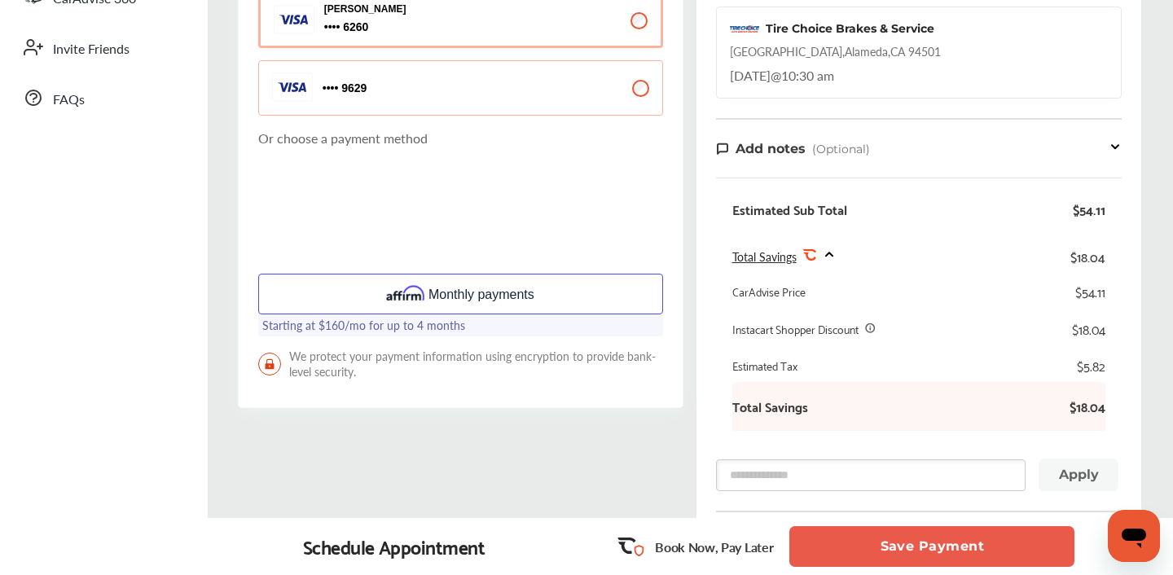
scroll to position [441, 0]
